Goal: Task Accomplishment & Management: Use online tool/utility

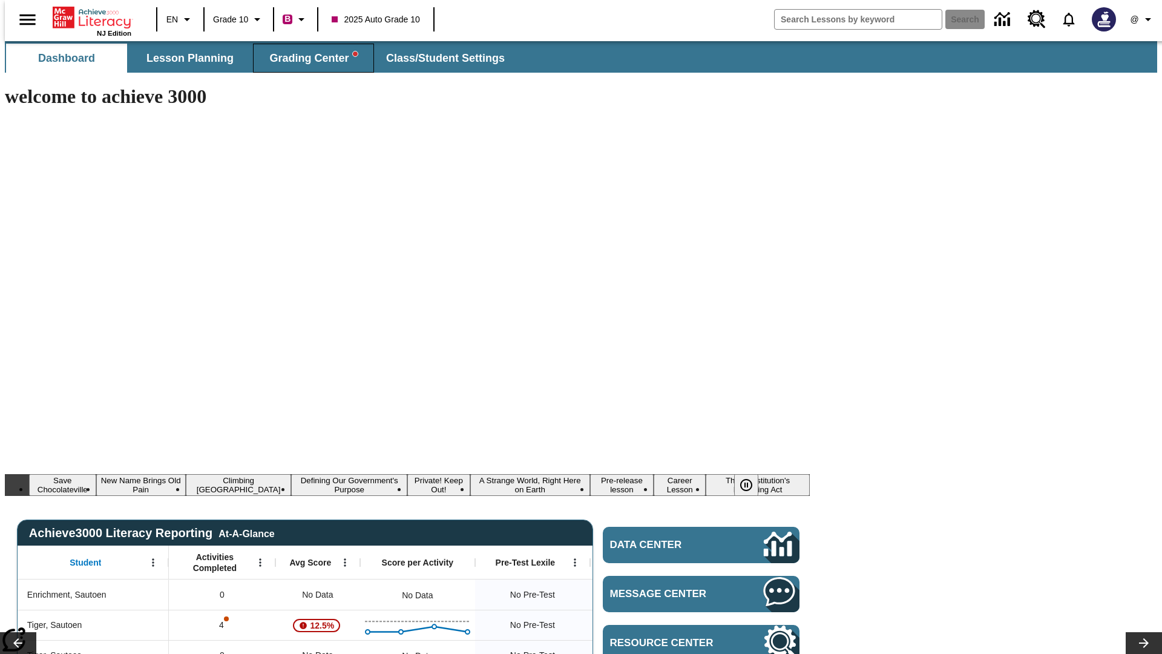
click at [309, 58] on span "Grading Center" at bounding box center [313, 58] width 88 height 14
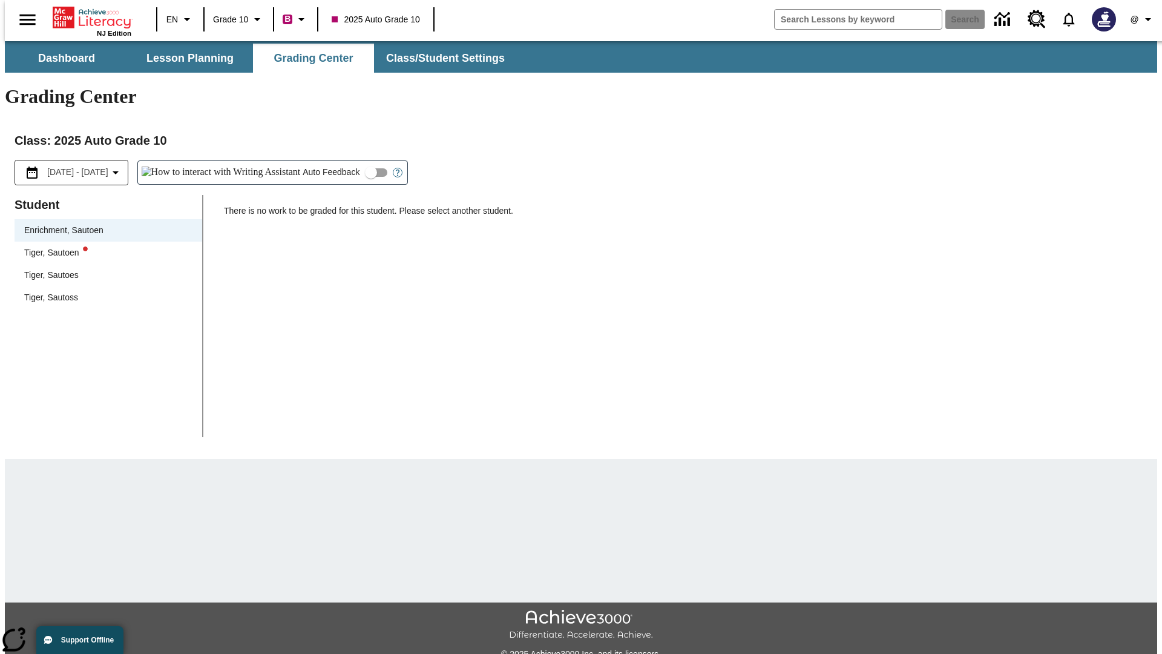
click at [104, 246] on div "Tiger, Sautoen" at bounding box center [108, 252] width 168 height 13
click at [336, 161] on input "Auto Feedback" at bounding box center [370, 172] width 69 height 23
checkbox input "true"
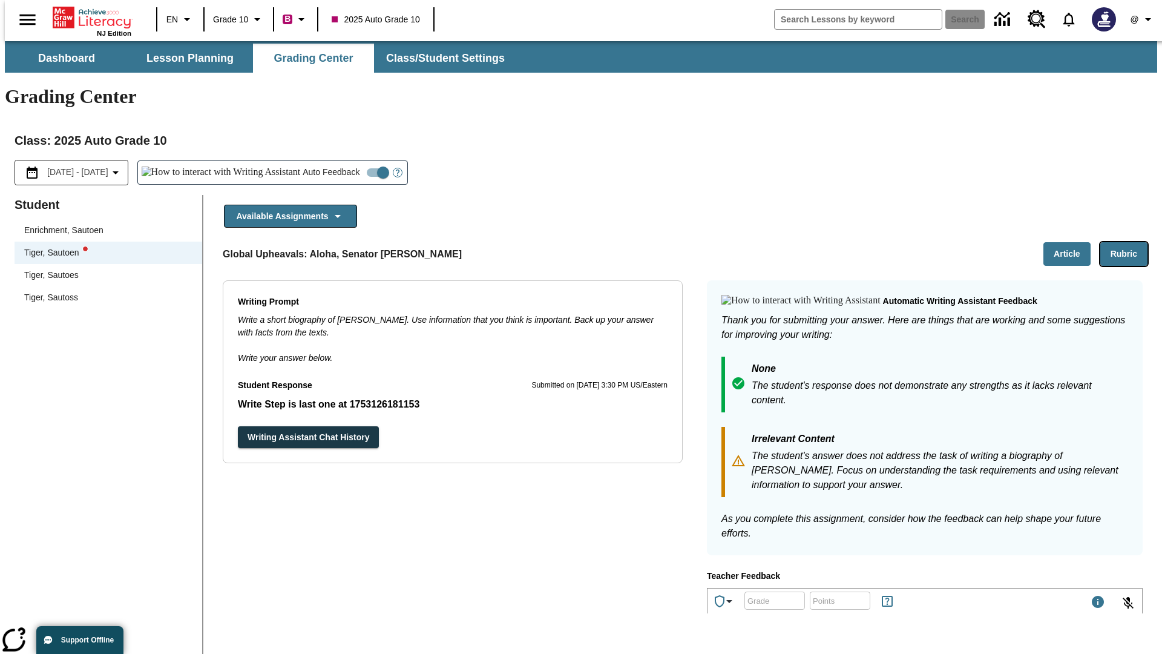
click at [1129, 242] on button "Rubric" at bounding box center [1123, 254] width 47 height 24
click at [1072, 242] on button "Article" at bounding box center [1066, 254] width 47 height 24
click at [180, 19] on icon "Language: EN, Select a language" at bounding box center [187, 19] width 15 height 15
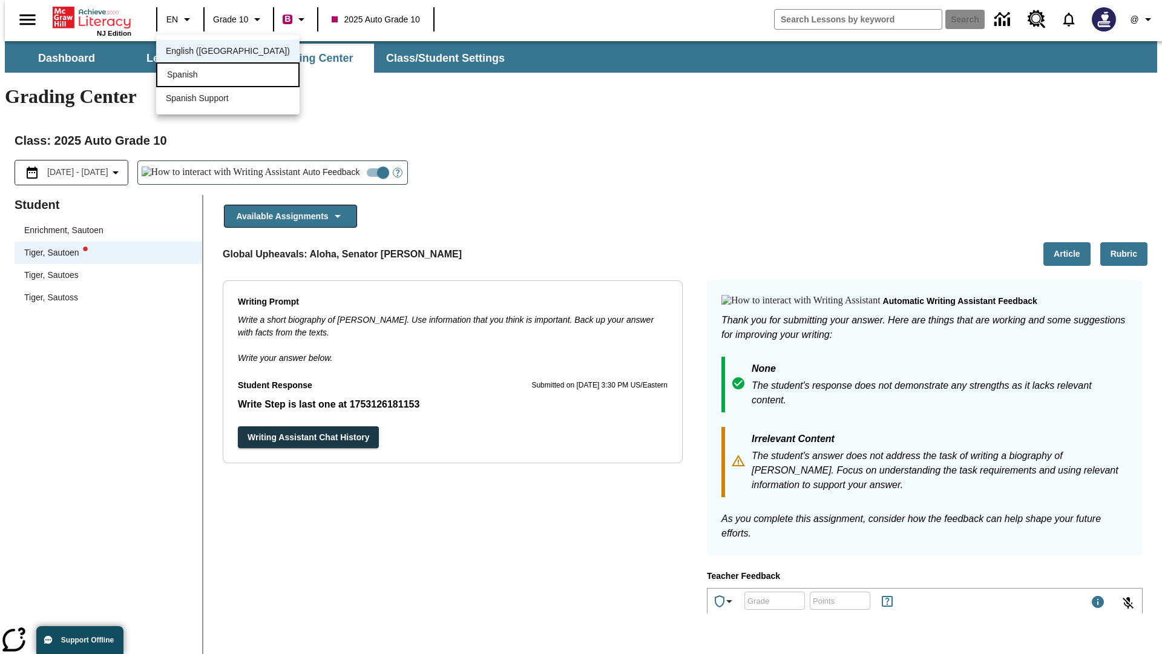
click at [202, 76] on div "Spanish" at bounding box center [227, 74] width 143 height 25
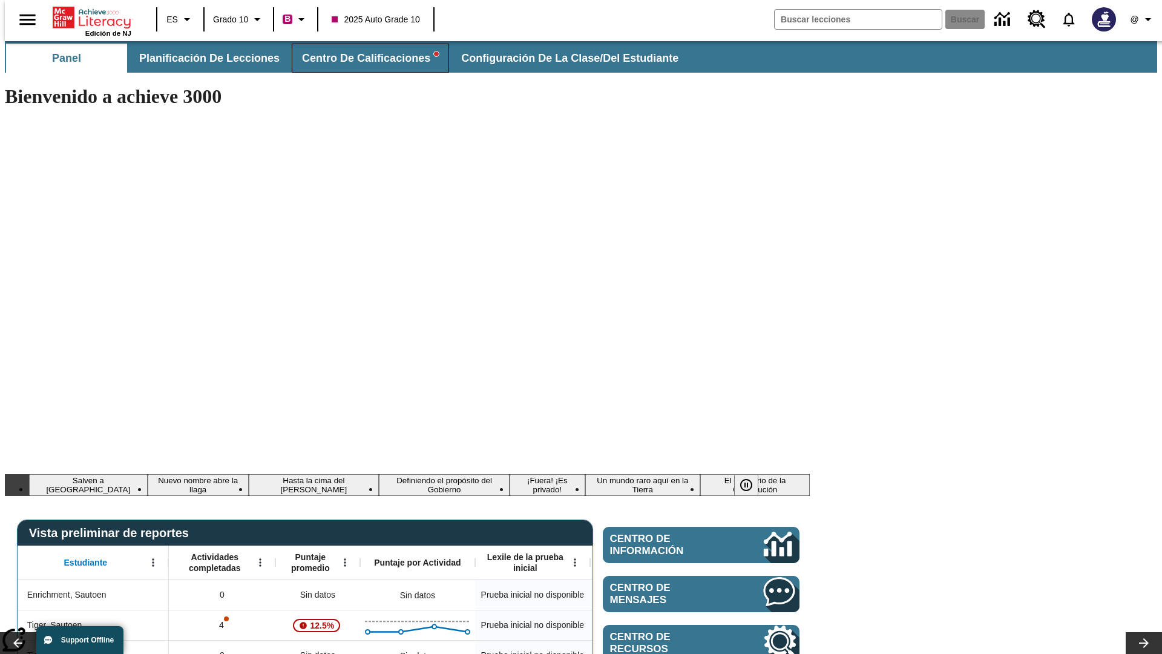
click at [360, 58] on span "Centro de calificaciones" at bounding box center [370, 58] width 137 height 14
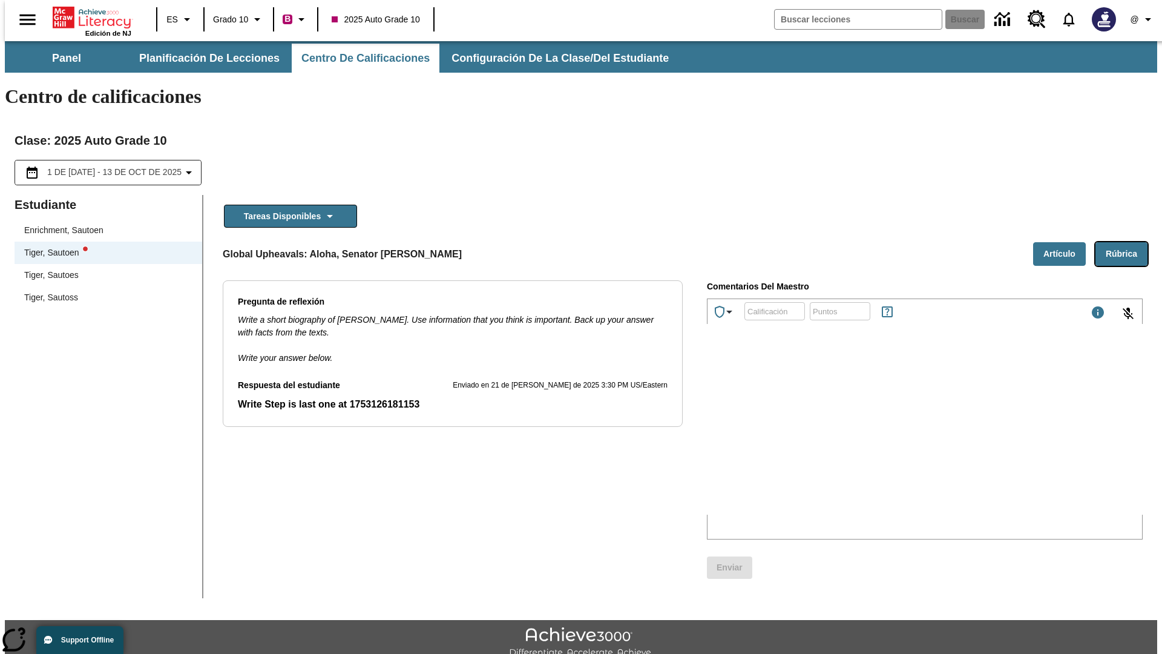
click at [1126, 242] on button "Rúbrica" at bounding box center [1121, 254] width 52 height 24
click at [1064, 242] on button "Artículo" at bounding box center [1059, 254] width 53 height 24
